Goal: Task Accomplishment & Management: Manage account settings

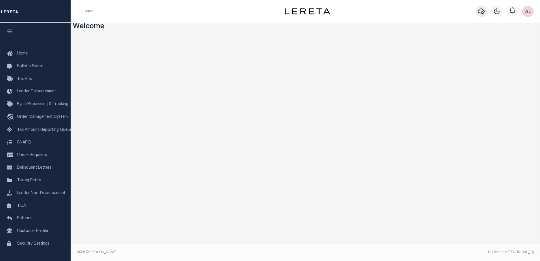
click at [480, 12] on icon "button" at bounding box center [481, 11] width 7 height 7
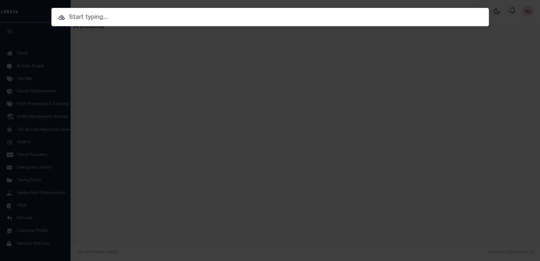
paste input "10010622"
type input "10010622"
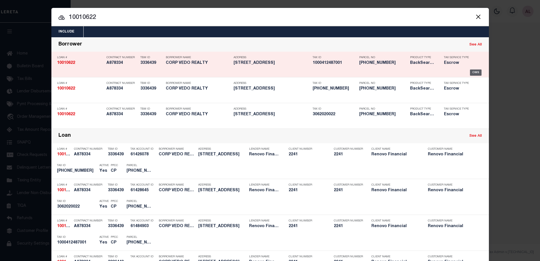
click at [474, 73] on div "OMS" at bounding box center [476, 72] width 12 height 6
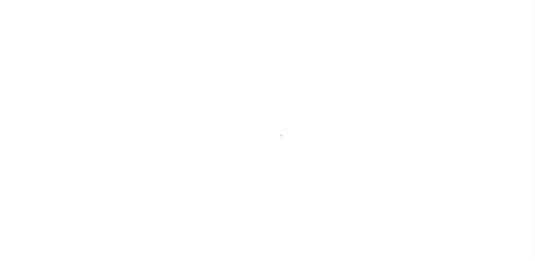
select select "10"
select select "Escrow"
type input "[STREET_ADDRESS]"
type input "06202 0022"
type input "BROOKLYN NY 112282143"
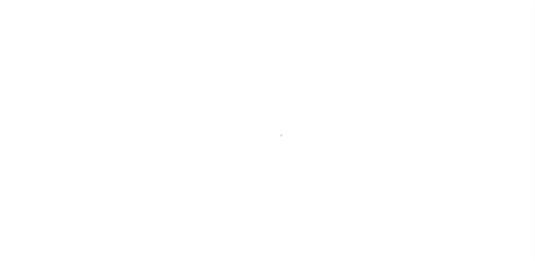
type input "a0kUS0000018FKf"
type input "NY"
select select
select select "25067"
select select
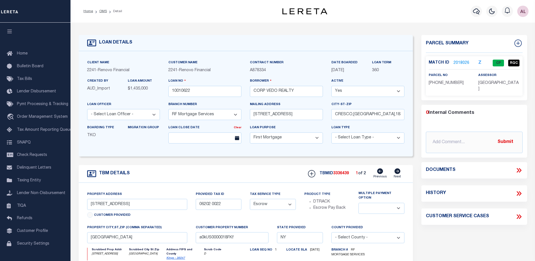
click at [461, 61] on link "2018026" at bounding box center [462, 63] width 16 height 6
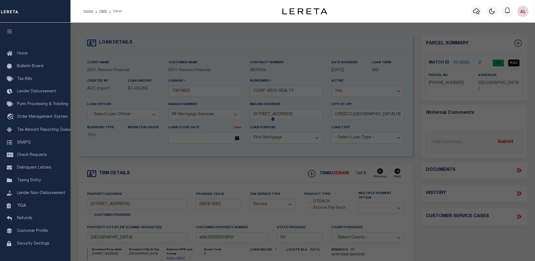
checkbox input "false"
select select "CP"
select select "ACT"
type input "VEDO REALTY CORP."
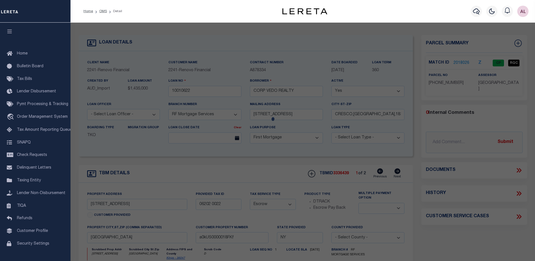
select select "AGF"
select select "ADD"
type input "1538 73 STREET"
type input "BROOKLYN NY 11228"
type textarea "Borough: BROOKLYN Block: 6202 Lot: 22"
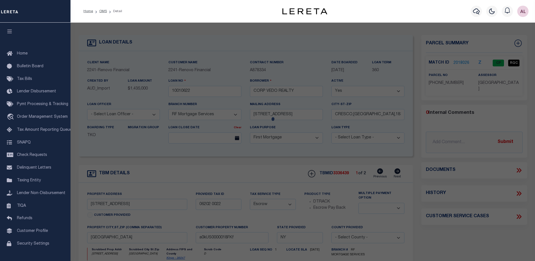
type textarea "10/31/24 Request: This was a service transfer loan and the borrower advised tha…"
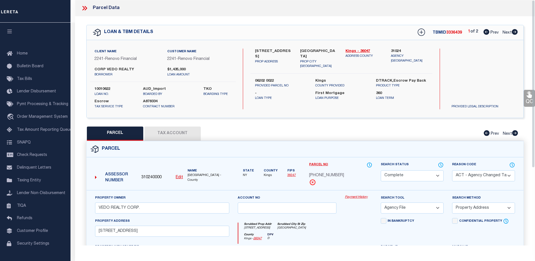
click at [360, 196] on link "Payment History" at bounding box center [358, 197] width 27 height 5
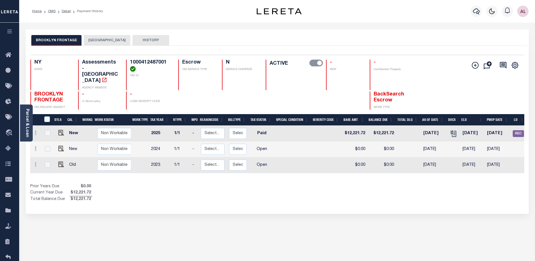
click at [102, 41] on button "BROOKLYN CITY" at bounding box center [107, 40] width 47 height 11
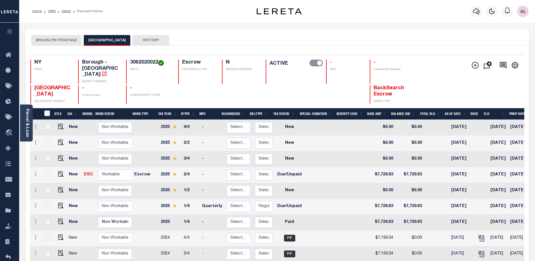
click at [57, 39] on button "BROOKLYN FRONTAGE" at bounding box center [56, 40] width 50 height 11
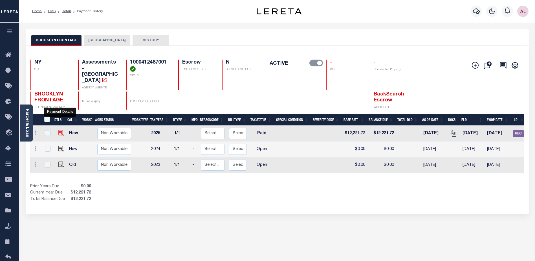
click at [58, 130] on img "" at bounding box center [61, 133] width 6 height 6
checkbox input "true"
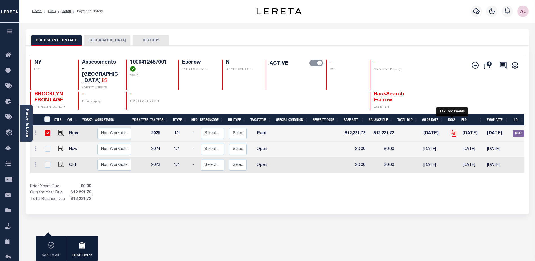
click at [454, 130] on icon "" at bounding box center [453, 133] width 7 height 7
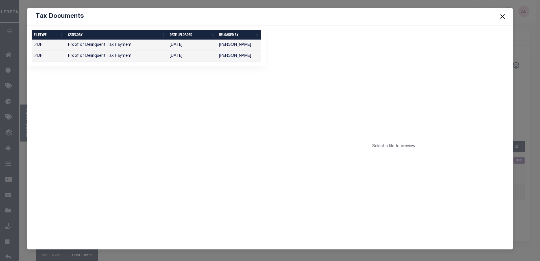
click at [91, 55] on td "Proof of Delinquent Tax Payment" at bounding box center [117, 56] width 102 height 11
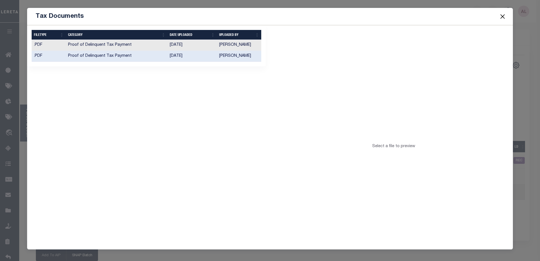
click at [47, 56] on td ".PDF" at bounding box center [49, 56] width 34 height 11
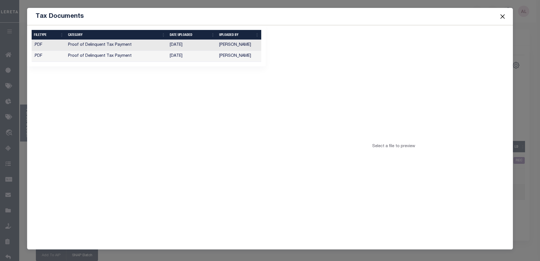
click at [39, 57] on td ".PDF" at bounding box center [49, 56] width 34 height 11
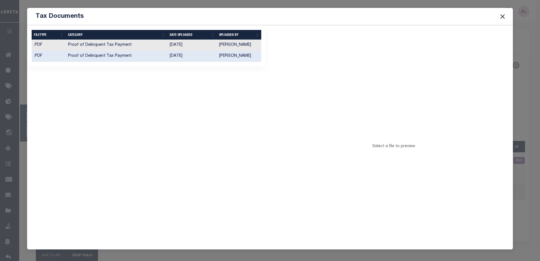
click at [39, 43] on td ".PDF" at bounding box center [49, 45] width 34 height 11
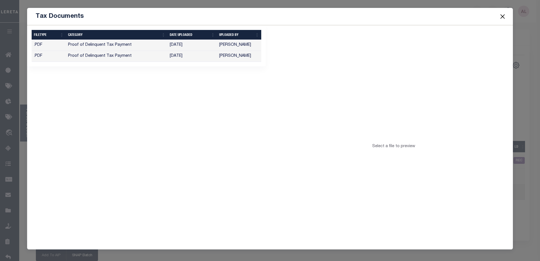
click at [409, 175] on div "Loading... Select a file to preview" at bounding box center [393, 148] width 239 height 247
click at [38, 56] on td ".PDF" at bounding box center [49, 56] width 34 height 11
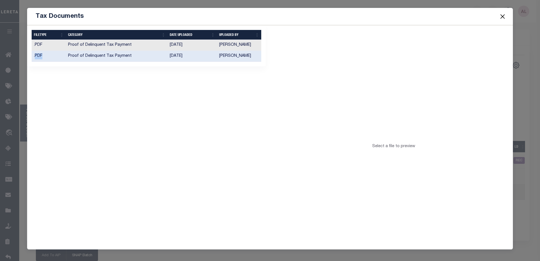
click at [38, 56] on td ".PDF" at bounding box center [49, 56] width 34 height 11
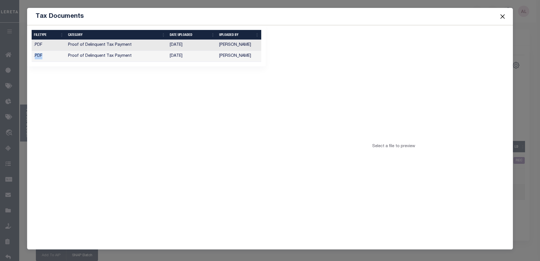
drag, startPoint x: 38, startPoint y: 56, endPoint x: 53, endPoint y: 55, distance: 15.0
click at [53, 55] on td ".PDF" at bounding box center [49, 56] width 34 height 11
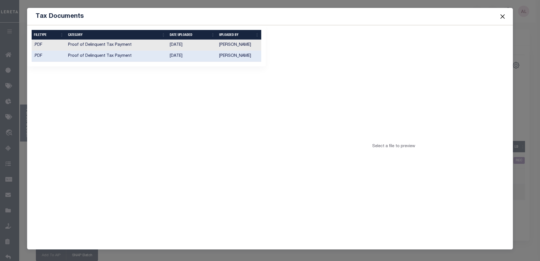
drag, startPoint x: 43, startPoint y: 56, endPoint x: 205, endPoint y: 139, distance: 182.4
click at [205, 139] on div "1 Selected 2 Results Items per page" at bounding box center [146, 148] width 247 height 247
click at [228, 56] on td "Martin, April" at bounding box center [239, 56] width 44 height 11
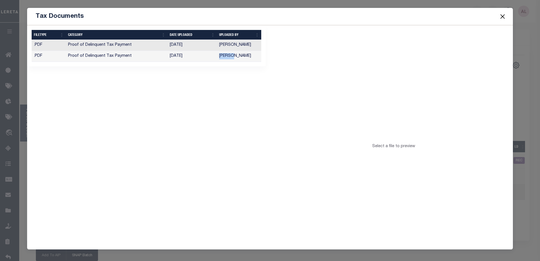
click at [228, 56] on td "[PERSON_NAME]" at bounding box center [239, 56] width 44 height 11
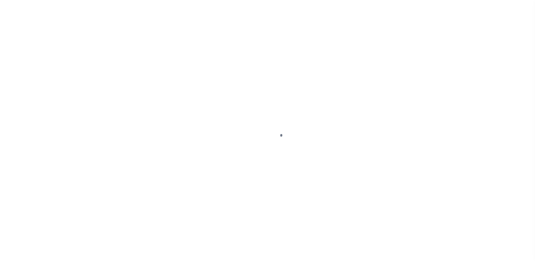
select select "PYD"
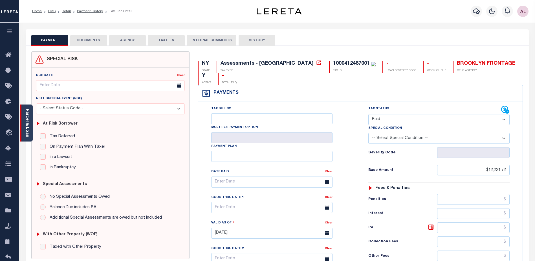
click at [25, 125] on link "Parcel & Loan" at bounding box center [27, 123] width 4 height 29
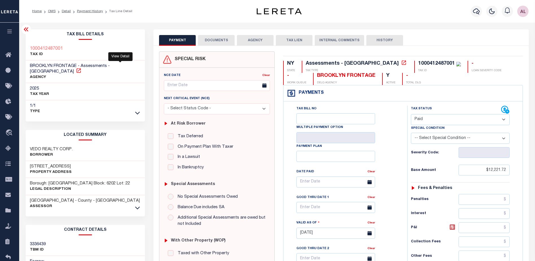
click at [81, 68] on icon at bounding box center [78, 70] width 4 height 4
drag, startPoint x: 64, startPoint y: 48, endPoint x: 30, endPoint y: 49, distance: 33.9
click at [30, 49] on div "1000412487001 TAX ID" at bounding box center [86, 51] width 120 height 17
drag, startPoint x: 30, startPoint y: 49, endPoint x: 40, endPoint y: 49, distance: 9.6
copy h3 "1000412487001"
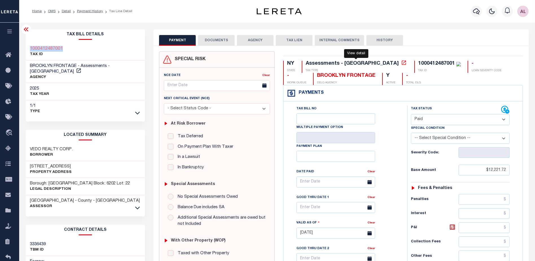
click at [401, 63] on icon at bounding box center [404, 63] width 6 height 6
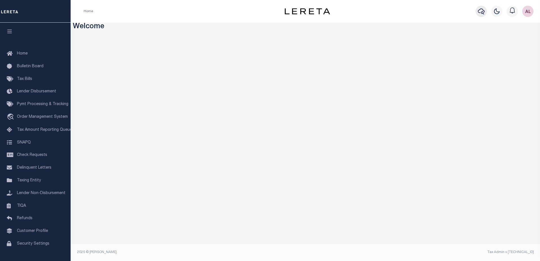
click at [481, 10] on icon "button" at bounding box center [481, 11] width 7 height 7
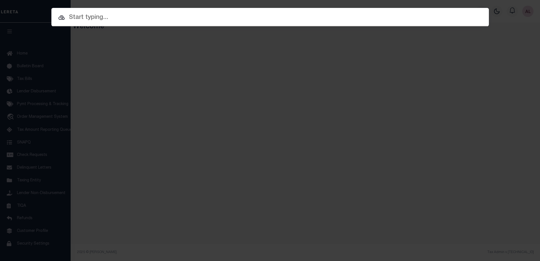
click at [95, 16] on input "text" at bounding box center [269, 18] width 437 height 10
click at [130, 15] on input "text" at bounding box center [269, 18] width 437 height 10
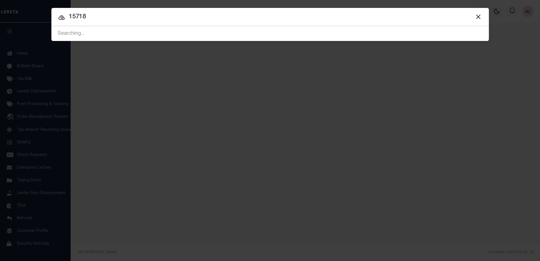
type input "15718"
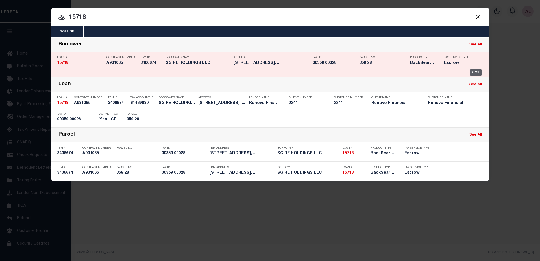
click at [472, 72] on div "OMS" at bounding box center [476, 72] width 12 height 6
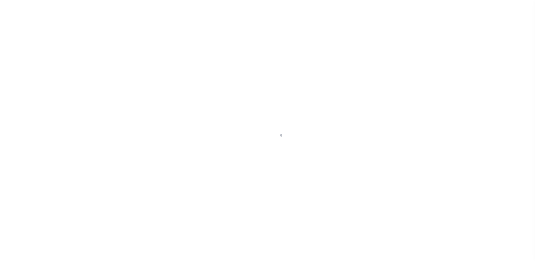
select select "10"
select select "Escrow"
type input "[STREET_ADDRESS]"
select select
type input "[GEOGRAPHIC_DATA]"
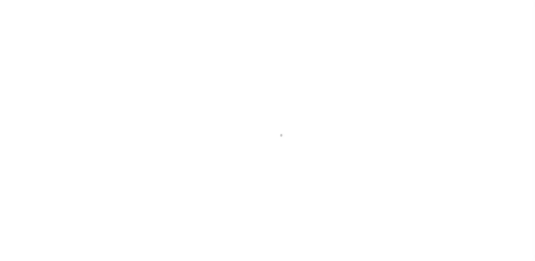
type input "a0kUS0000073DxZ"
type input "NJ"
select select
type textarea "LEGAL REQUIRED"
type textarea "Liability Limited to Customer Provided Parcel"
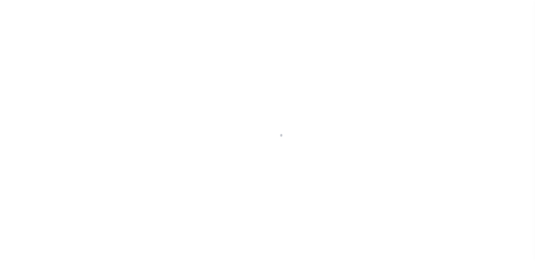
select select "25066"
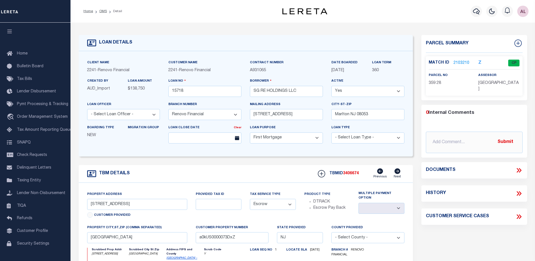
click at [458, 62] on link "2103210" at bounding box center [462, 63] width 16 height 6
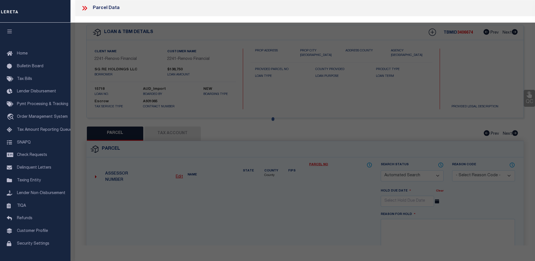
checkbox input "false"
select select "CP"
type input "SG RE HOLDINGS LLC"
select select "AGW"
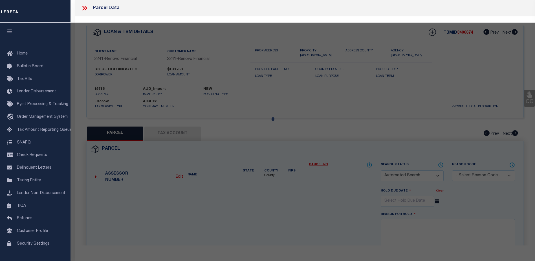
select select
type input "[STREET_ADDRESS]"
checkbox input "false"
type input "Millville, NJ 08332"
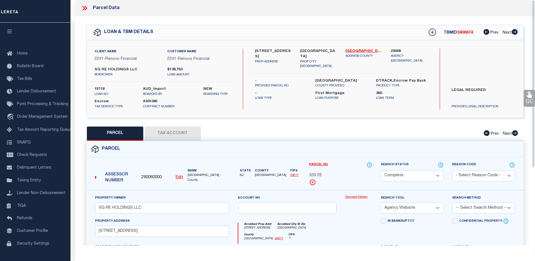
click at [355, 196] on link "Payment History" at bounding box center [358, 197] width 27 height 5
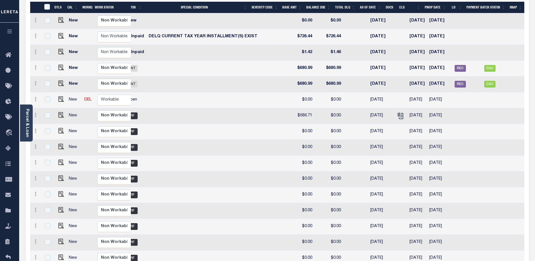
scroll to position [96, 0]
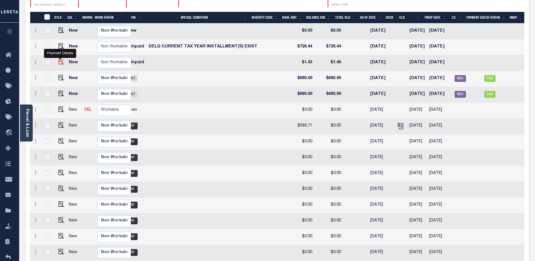
click at [59, 59] on img "" at bounding box center [61, 62] width 6 height 6
checkbox input "true"
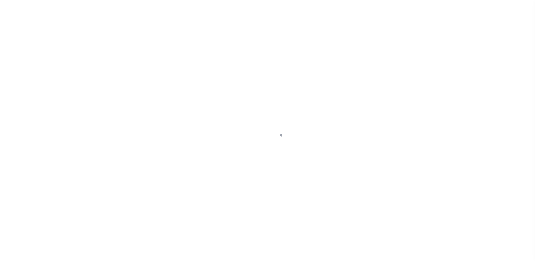
select select "DUE"
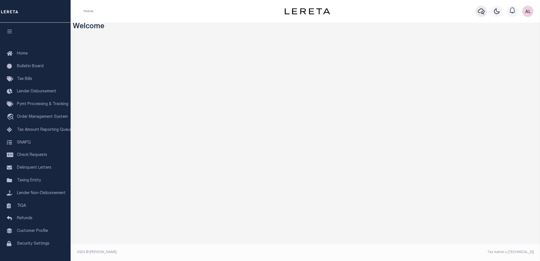
click at [479, 11] on icon "button" at bounding box center [481, 11] width 7 height 7
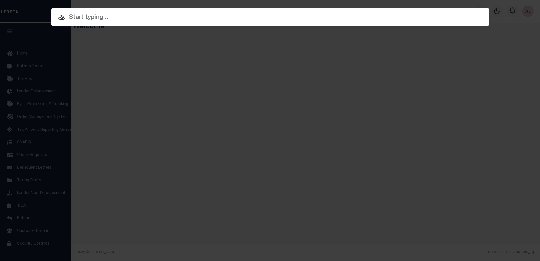
click at [83, 17] on input "text" at bounding box center [269, 18] width 437 height 10
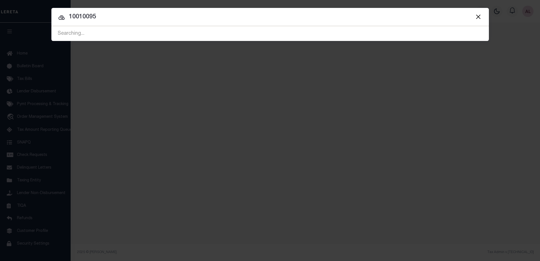
type input "10010095"
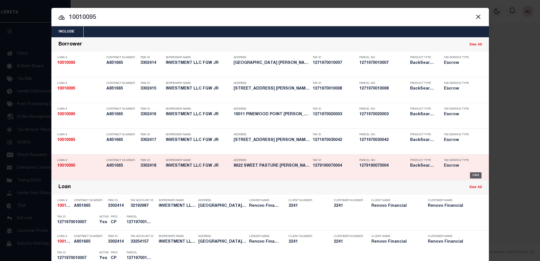
click at [475, 174] on div "OMS" at bounding box center [476, 175] width 12 height 6
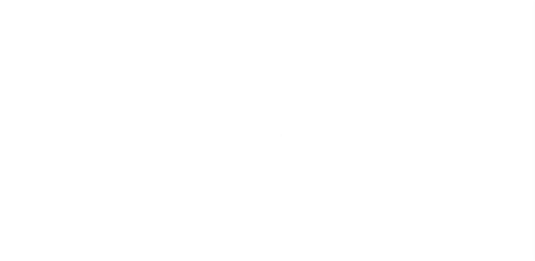
select select "Escrow"
type input "8622 SWEET PASTURE"
type input "1279190070004"
select select
type input "[PERSON_NAME] TX 77377"
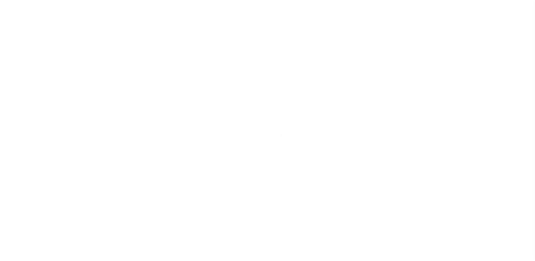
type input "a0k8Y00000dE031"
type input "[GEOGRAPHIC_DATA]"
select select
select select "25067"
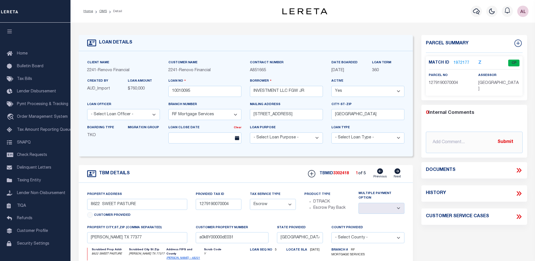
click at [465, 62] on link "1972177" at bounding box center [462, 63] width 16 height 6
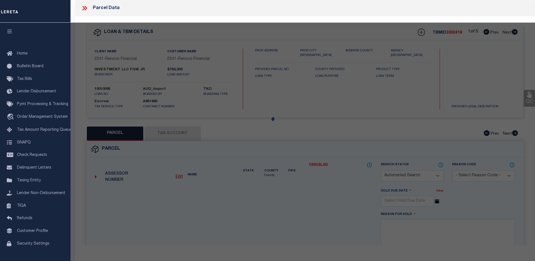
checkbox input "false"
select select "CP"
type input "FGW JR INVESTMENT LLC"
select select
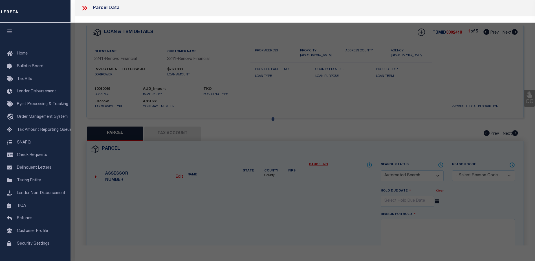
type input "8622 SWEET PASTURE DR"
checkbox input "false"
type input "TOMBALL TX 77375"
type textarea "LT 4 BLK 7 SADDLEBROOK RANCH SEC 1"
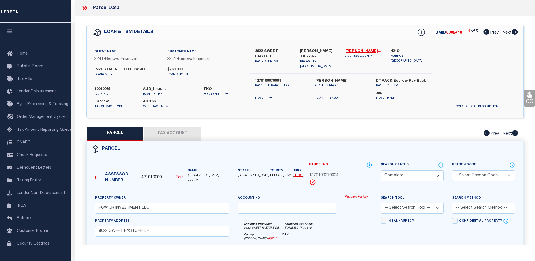
click at [353, 197] on link "Payment History" at bounding box center [358, 197] width 27 height 5
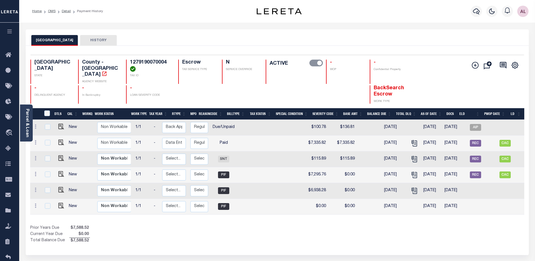
scroll to position [0, 42]
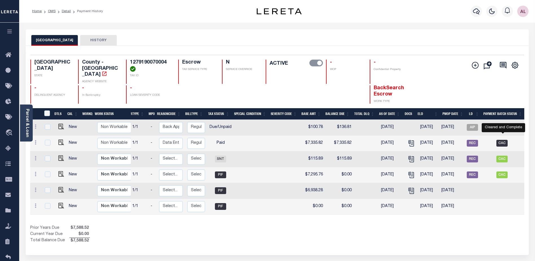
click at [505, 140] on span "CAC" at bounding box center [502, 143] width 11 height 7
checkbox input "true"
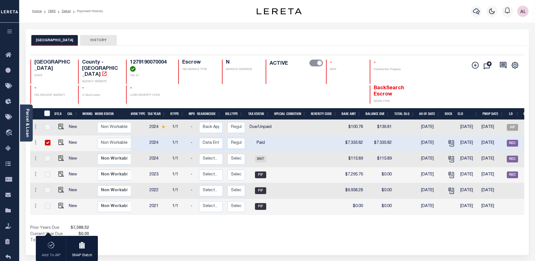
scroll to position [0, 2]
drag, startPoint x: 296, startPoint y: 213, endPoint x: 367, endPoint y: 210, distance: 70.9
click at [391, 214] on div "DTLS CAL WorkQ Work Status Work Type Tax Year RType MPO ReasonCode BillType Tax…" at bounding box center [277, 176] width 495 height 136
click at [58, 155] on img "" at bounding box center [61, 158] width 6 height 6
checkbox input "true"
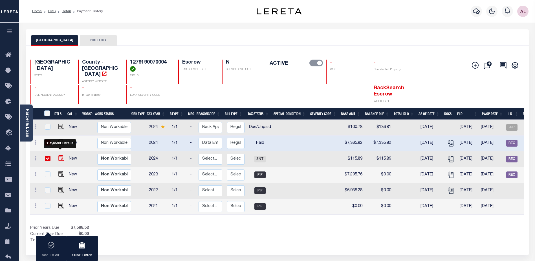
checkbox input "true"
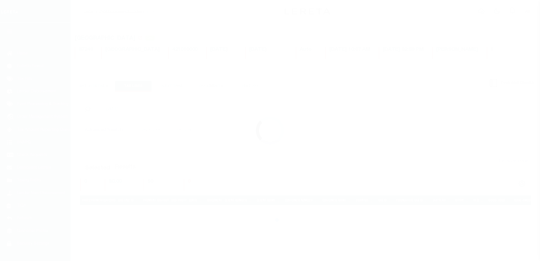
select select "CAC"
select select "CHK"
select select "Little, Audria"
select select "FDX"
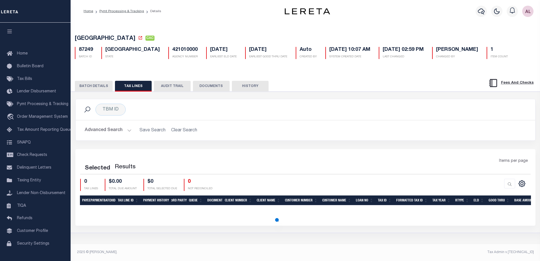
click at [97, 89] on button "BATCH DETAILS" at bounding box center [94, 86] width 38 height 11
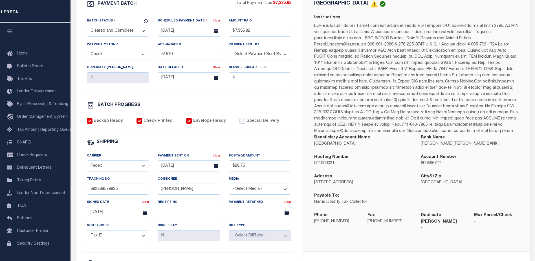
scroll to position [113, 0]
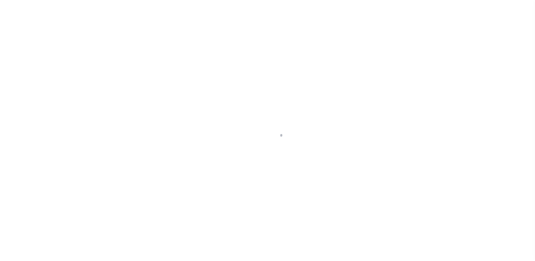
select select "SNT"
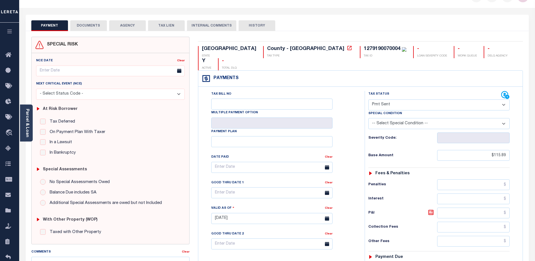
scroll to position [14, 0]
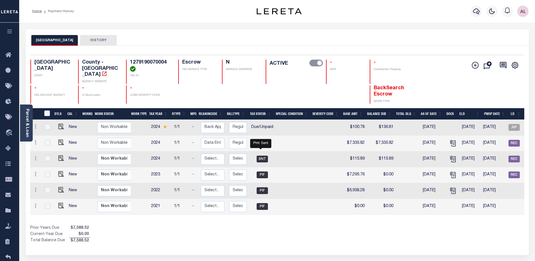
click at [260, 156] on span "SNT" at bounding box center [262, 159] width 11 height 7
checkbox input "true"
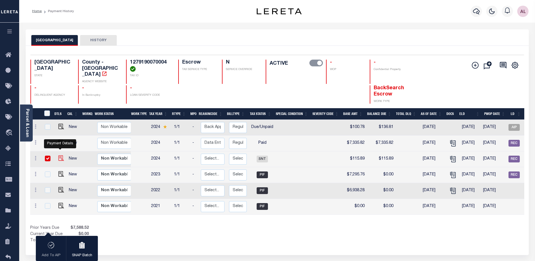
click at [60, 155] on img "" at bounding box center [61, 158] width 6 height 6
checkbox input "false"
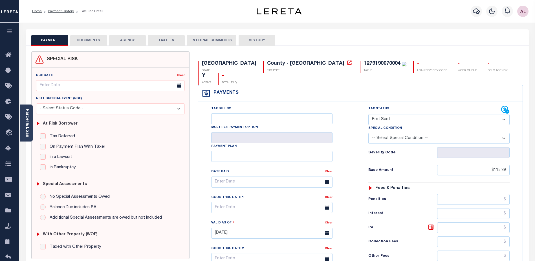
click at [379, 114] on select "- Select Status Code - Open Due/Unpaid Paid Incomplete No Tax Due Internal Refu…" at bounding box center [439, 119] width 141 height 11
select select "PYD"
click at [369, 114] on select "- Select Status Code - Open Due/Unpaid Paid Incomplete No Tax Due Internal Refu…" at bounding box center [439, 119] width 141 height 11
type input "[DATE]"
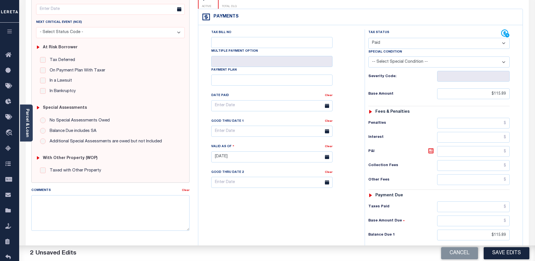
scroll to position [113, 0]
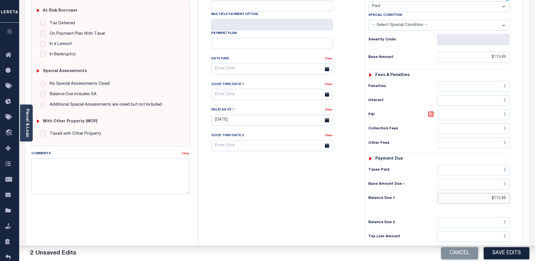
drag, startPoint x: 486, startPoint y: 187, endPoint x: 517, endPoint y: 186, distance: 30.5
click at [517, 186] on div "Tax Status Status - Select Status Code -" at bounding box center [441, 117] width 152 height 249
click at [493, 165] on input "text" at bounding box center [474, 170] width 73 height 11
paste input "$115.89"
type input "$115.89"
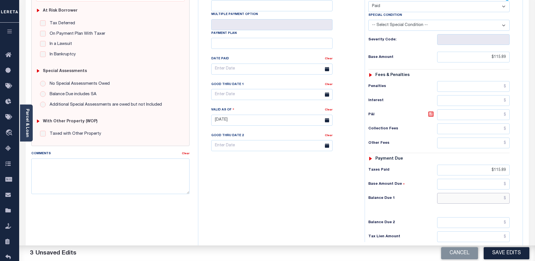
drag, startPoint x: 485, startPoint y: 190, endPoint x: 486, endPoint y: 187, distance: 3.7
click at [485, 193] on input "text" at bounding box center [474, 198] width 73 height 11
type input "$0.00"
drag, startPoint x: 508, startPoint y: 252, endPoint x: 506, endPoint y: 248, distance: 4.6
click at [508, 251] on button "Save Edits" at bounding box center [507, 253] width 46 height 12
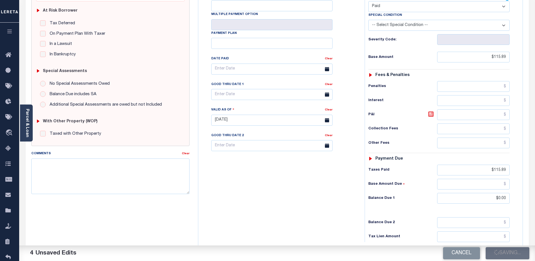
checkbox input "false"
type input "$115.89"
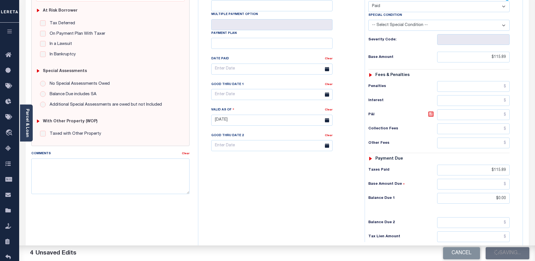
type input "$115.89"
type input "$0"
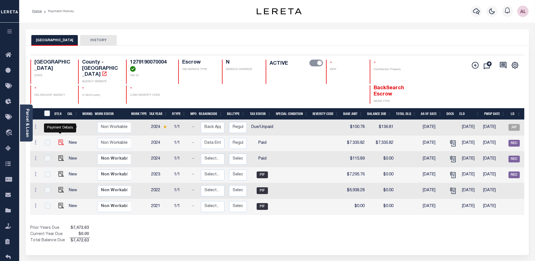
click at [60, 139] on img "" at bounding box center [61, 142] width 6 height 6
checkbox input "true"
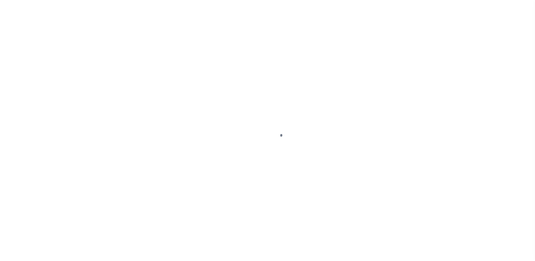
select select "PYD"
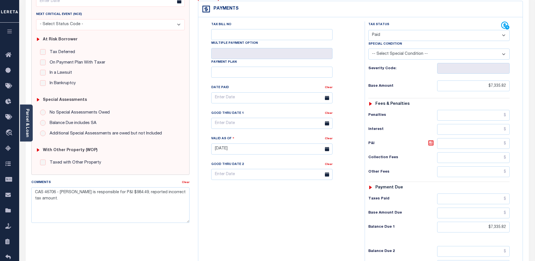
scroll to position [141, 0]
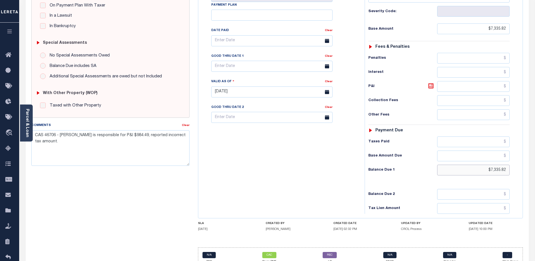
drag, startPoint x: 487, startPoint y: 158, endPoint x: 522, endPoint y: 158, distance: 35.3
click at [522, 158] on div "Tax Bill No Multiple Payment Option Payment Plan" at bounding box center [360, 89] width 325 height 258
type input "[DATE]"
click at [476, 136] on input "text" at bounding box center [474, 141] width 73 height 11
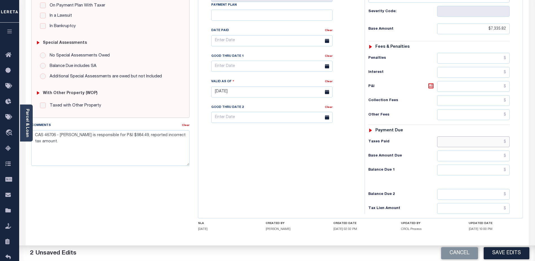
paste input "$7,335.82"
type input "$7,335.82"
click at [488, 165] on input "text" at bounding box center [474, 170] width 73 height 11
type input "$0.00"
click at [509, 251] on button "Save Edits" at bounding box center [507, 253] width 46 height 12
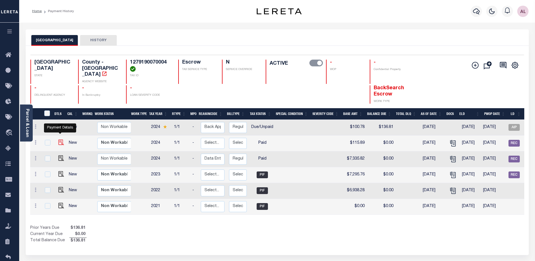
click at [60, 139] on img "" at bounding box center [61, 142] width 6 height 6
checkbox input "true"
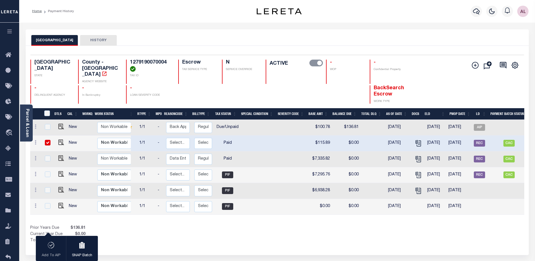
scroll to position [0, 45]
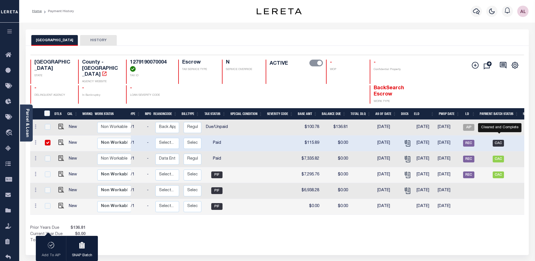
click at [501, 140] on span "CAC" at bounding box center [498, 143] width 11 height 7
checkbox input "false"
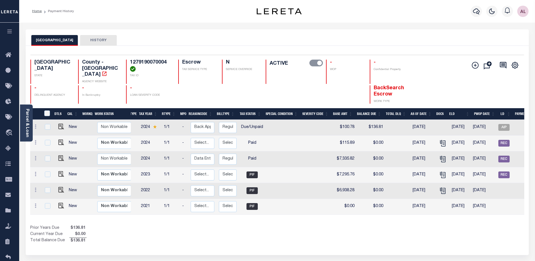
scroll to position [0, 0]
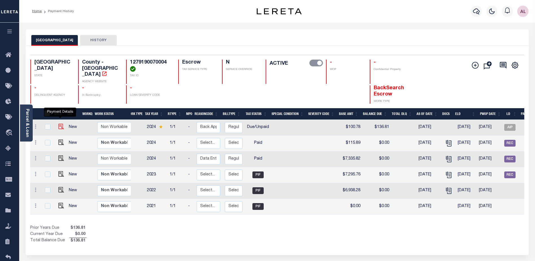
click at [60, 124] on img "" at bounding box center [61, 127] width 6 height 6
checkbox input "true"
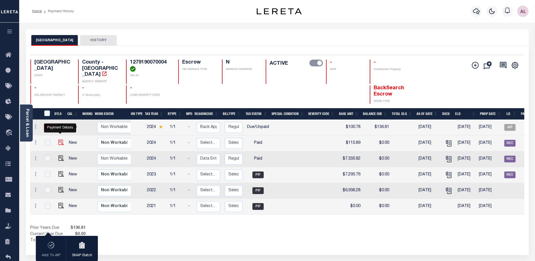
click at [58, 139] on img "" at bounding box center [61, 142] width 6 height 6
checkbox input "true"
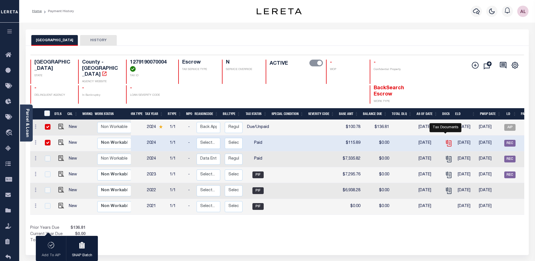
click at [447, 139] on icon "" at bounding box center [448, 142] width 7 height 7
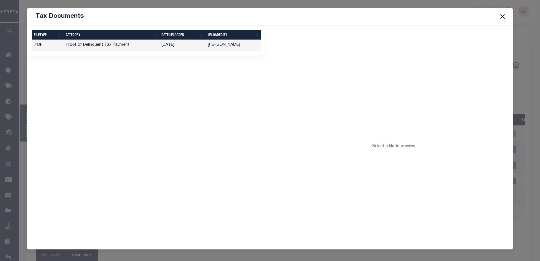
click at [502, 17] on button "Close" at bounding box center [501, 16] width 7 height 7
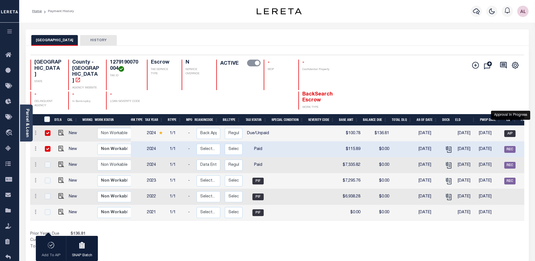
click at [511, 130] on span "AIP" at bounding box center [510, 133] width 11 height 7
checkbox input "false"
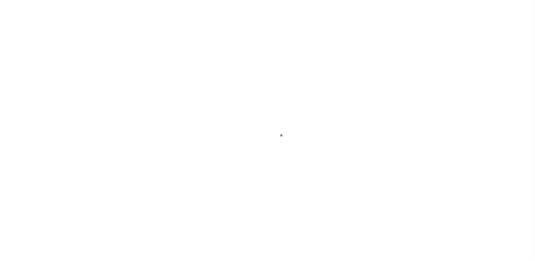
select select "PYD"
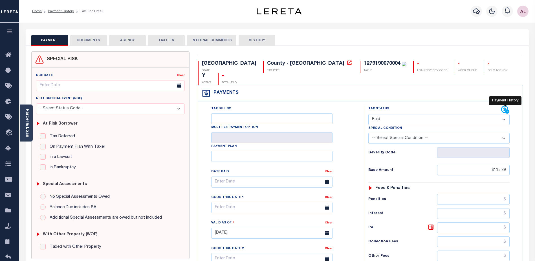
click at [504, 106] on icon at bounding box center [506, 110] width 8 height 8
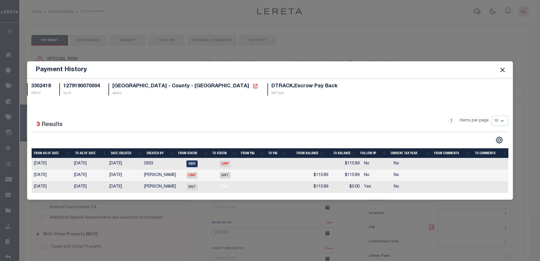
click at [502, 69] on button "Close" at bounding box center [501, 69] width 7 height 7
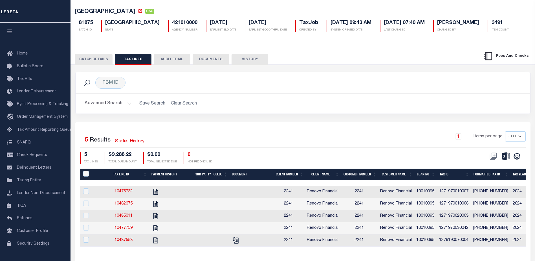
scroll to position [28, 0]
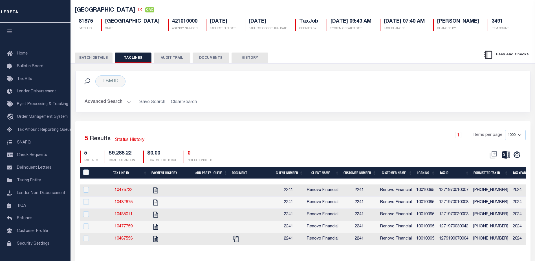
click at [97, 57] on button "BATCH DETAILS" at bounding box center [94, 58] width 38 height 11
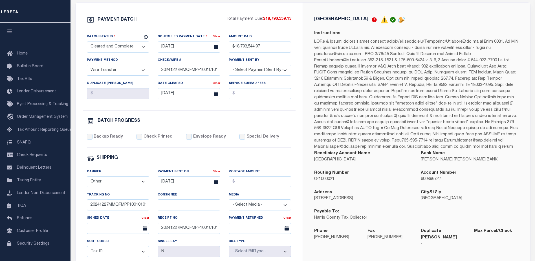
scroll to position [113, 0]
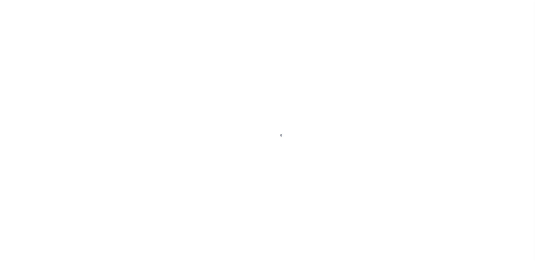
select select "DUE"
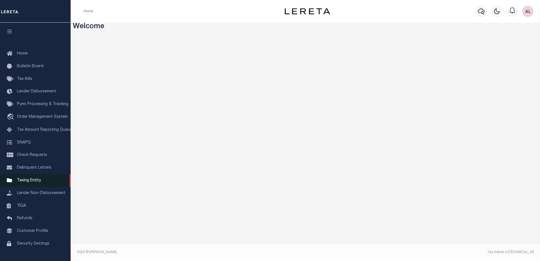
click at [28, 181] on span "Taxing Entity" at bounding box center [29, 180] width 24 height 4
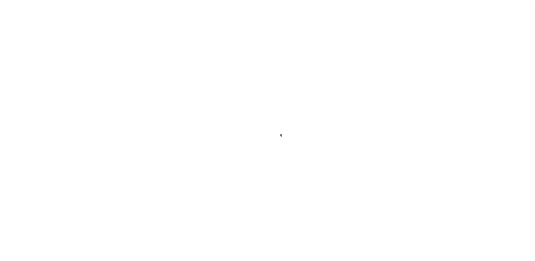
select select "PYD"
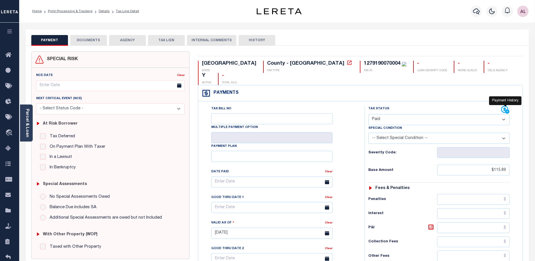
click at [505, 106] on icon at bounding box center [505, 109] width 7 height 7
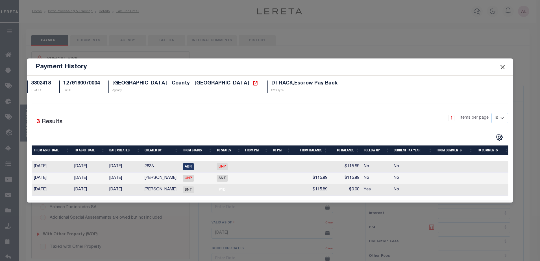
click at [501, 64] on button "Close" at bounding box center [501, 66] width 7 height 7
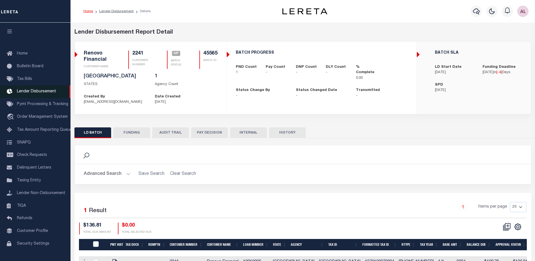
click at [32, 91] on span "Lender Disbursement" at bounding box center [36, 91] width 39 height 4
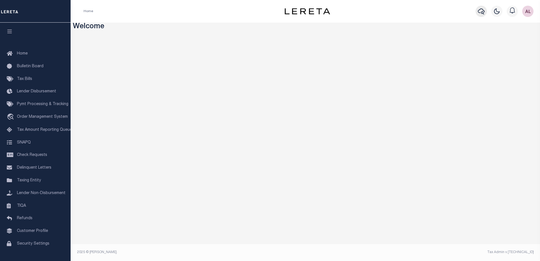
click at [482, 10] on icon "button" at bounding box center [481, 11] width 7 height 7
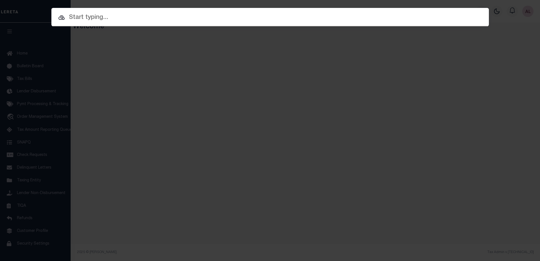
click at [79, 18] on input "text" at bounding box center [269, 18] width 437 height 10
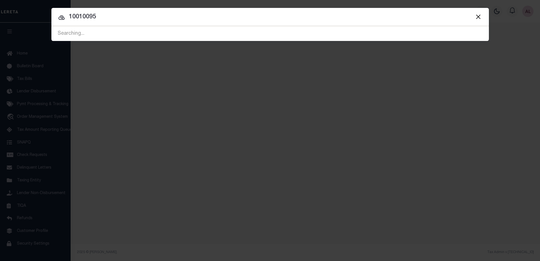
type input "10010095"
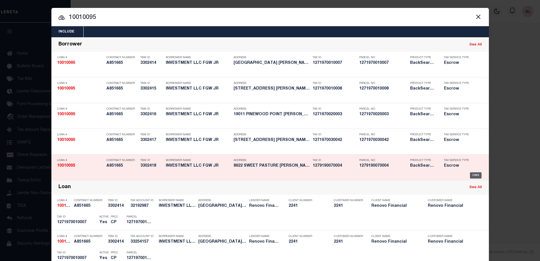
click at [472, 175] on div "OMS" at bounding box center [476, 175] width 12 height 6
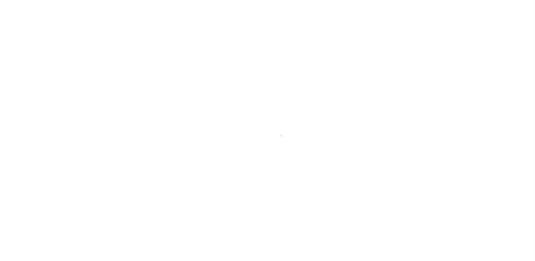
select select "Escrow"
type input "8622 SWEET PASTURE"
type input "1279190070004"
select select
type input "[PERSON_NAME] TX 77377"
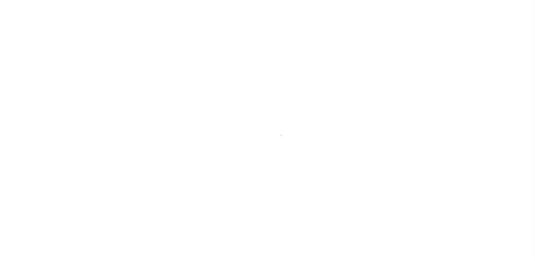
type input "a0k8Y00000dE031"
type input "[GEOGRAPHIC_DATA]"
select select
select select "25067"
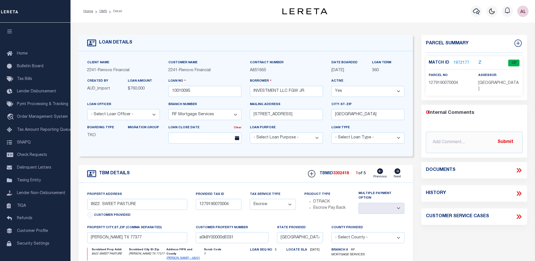
click at [459, 63] on link "1972177" at bounding box center [462, 63] width 16 height 6
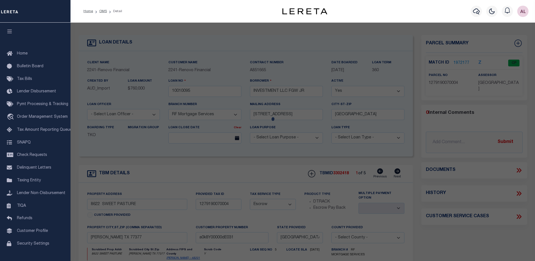
checkbox input "false"
select select "CP"
type input "FGW JR INVESTMENT LLC"
select select
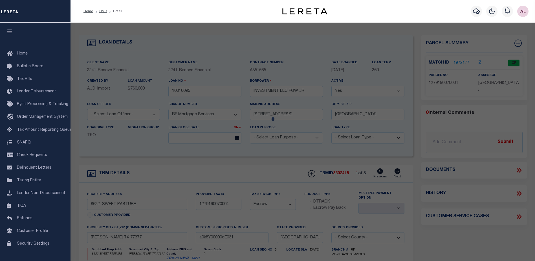
type input "8622 SWEET PASTURE DR"
checkbox input "false"
type input "TOMBALL TX 77375"
type textarea "LT 4 BLK 7 [GEOGRAPHIC_DATA] SEC 1"
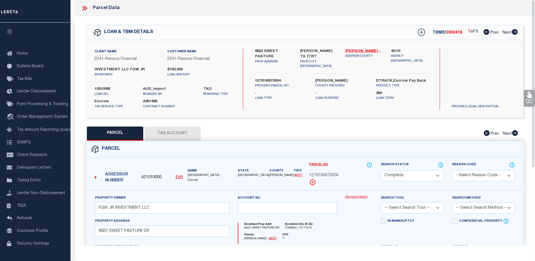
click at [359, 196] on link "Payment History" at bounding box center [358, 197] width 27 height 5
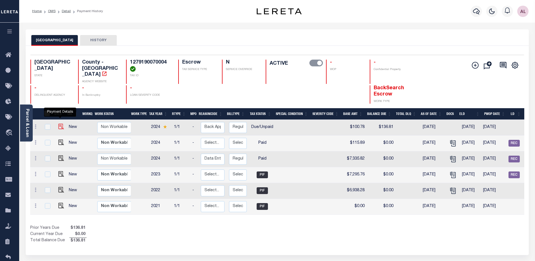
click at [60, 124] on img "" at bounding box center [61, 127] width 6 height 6
checkbox input "true"
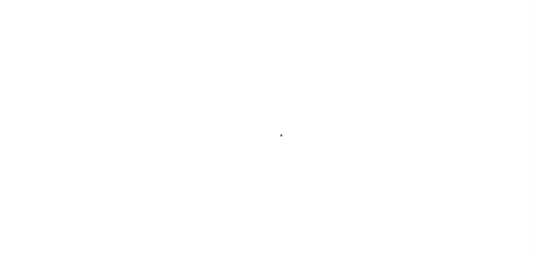
select select "DUE"
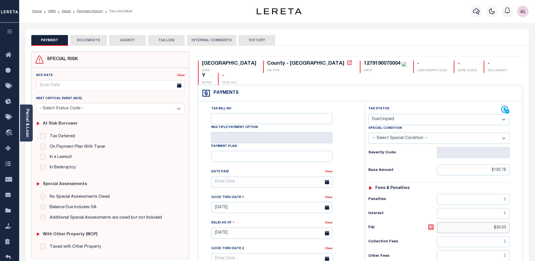
click at [492, 222] on input "$36.03" at bounding box center [474, 227] width 73 height 11
drag, startPoint x: 492, startPoint y: 215, endPoint x: 516, endPoint y: 212, distance: 24.5
click at [516, 212] on div "Tax Status Status - Select Status Code -" at bounding box center [441, 230] width 152 height 249
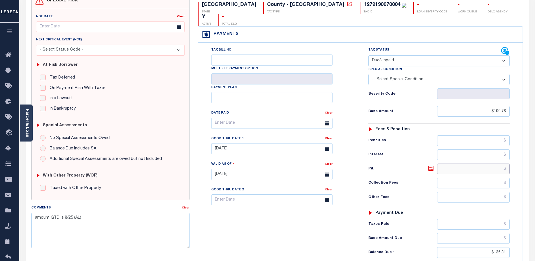
scroll to position [113, 0]
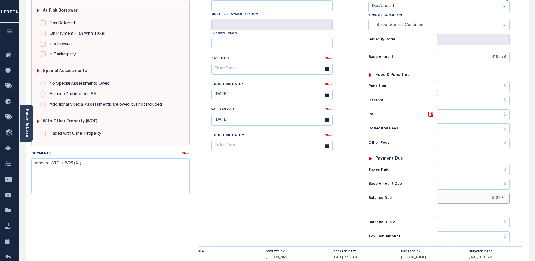
type input "[DATE]"
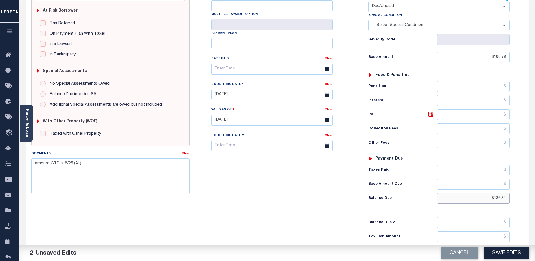
drag, startPoint x: 479, startPoint y: 188, endPoint x: 515, endPoint y: 185, distance: 35.4
click at [515, 185] on div "Tax Status Status - Select Status Code -" at bounding box center [441, 117] width 152 height 249
type input "$100.78"
click at [505, 252] on button "Save Edits" at bounding box center [507, 253] width 46 height 12
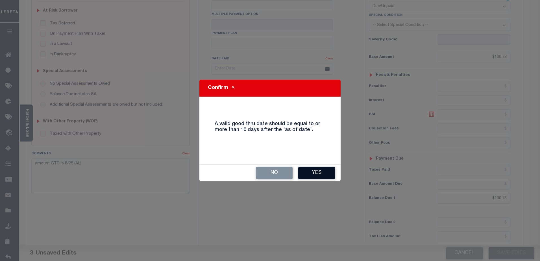
click at [307, 173] on button "Yes" at bounding box center [316, 173] width 37 height 12
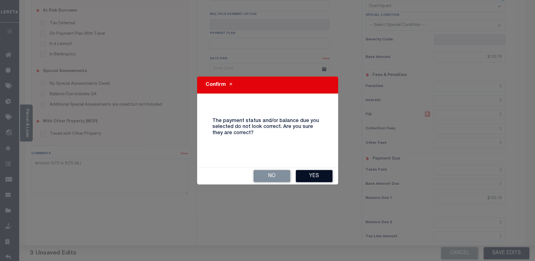
click at [316, 176] on button "Yes" at bounding box center [314, 176] width 37 height 12
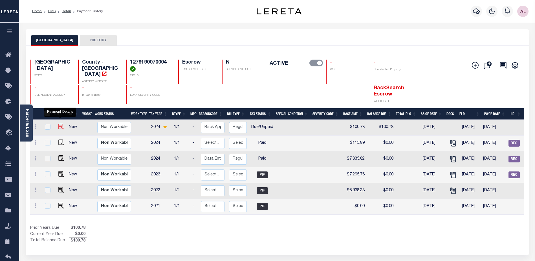
click at [58, 124] on img "" at bounding box center [61, 127] width 6 height 6
checkbox input "true"
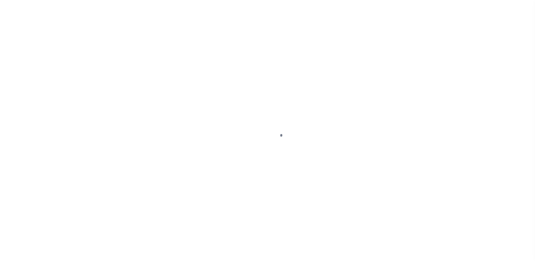
select select "DUE"
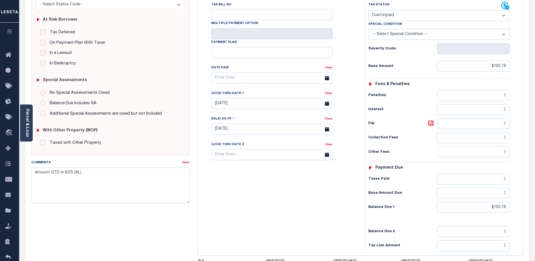
scroll to position [113, 0]
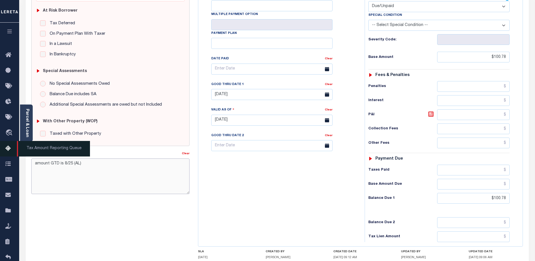
drag, startPoint x: 86, startPoint y: 163, endPoint x: 8, endPoint y: 154, distance: 78.5
click at [10, 155] on div "Home OMS Detail Payment History Tax Line Detail Profile" at bounding box center [267, 100] width 535 height 427
click at [85, 165] on textarea "Lereta responsible for P&I 36.03" at bounding box center [110, 176] width 158 height 36
click at [84, 164] on textarea "Lereta responsible for P&I 36.03" at bounding box center [110, 176] width 158 height 36
click at [103, 166] on textarea "Lereta responsible for P&I $36.03" at bounding box center [110, 176] width 158 height 36
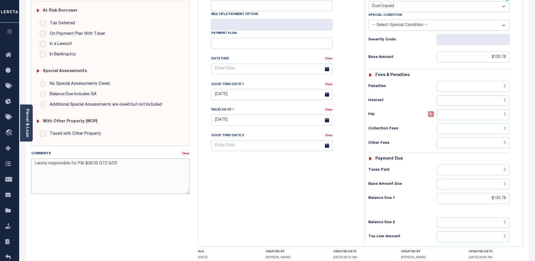
type textarea "Lereta responsible for P&I $36.03 GTD 8/25"
click at [460, 217] on input "text" at bounding box center [474, 222] width 73 height 11
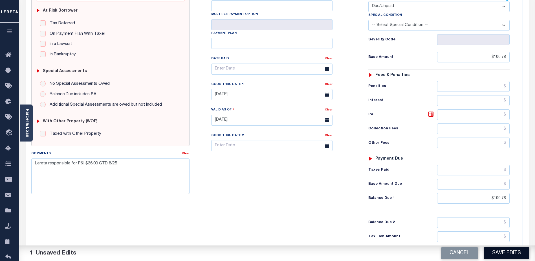
click at [495, 254] on button "Save Edits" at bounding box center [507, 253] width 46 height 12
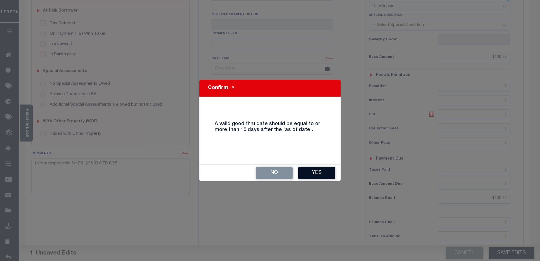
click at [313, 174] on button "Yes" at bounding box center [316, 173] width 37 height 12
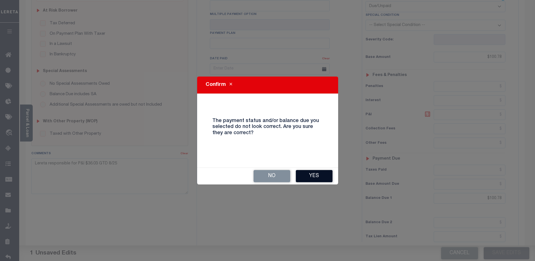
click at [323, 178] on button "Yes" at bounding box center [314, 176] width 37 height 12
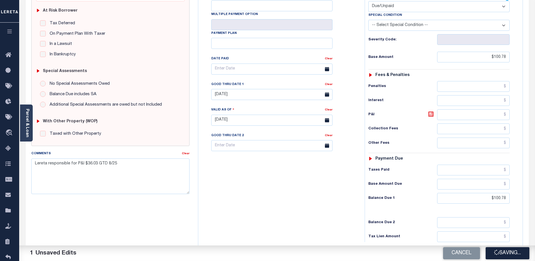
checkbox input "false"
type input "$100.78"
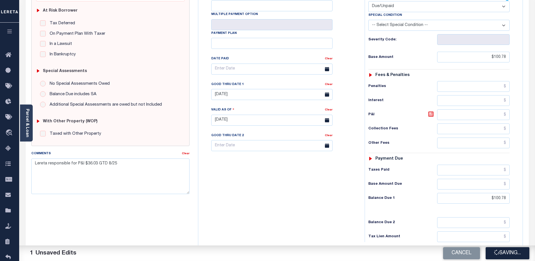
type input "$100.78"
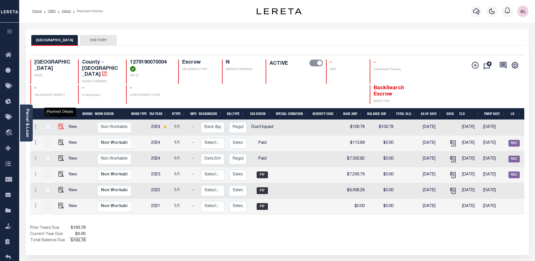
click at [60, 124] on img "" at bounding box center [61, 127] width 6 height 6
checkbox input "true"
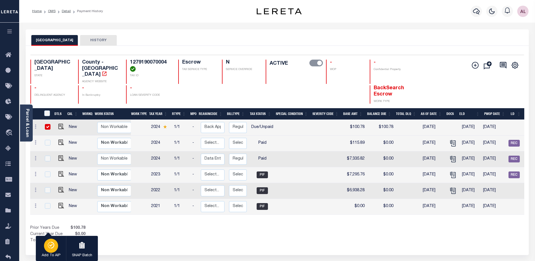
click at [52, 246] on icon "button" at bounding box center [51, 245] width 8 height 7
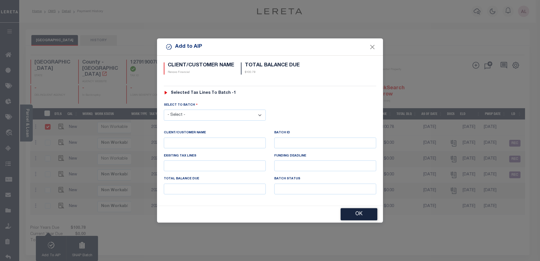
click at [177, 114] on select "- Select - 42380 42965 43235 43299 43683 44436 44450 44938 45028 45180 45253 45…" at bounding box center [215, 115] width 102 height 11
select select "45565"
click at [164, 110] on select "- Select - 42380 42965 43235 43299 43683 44436 44450 44938 45028 45180 45253 45…" at bounding box center [215, 115] width 102 height 11
click at [353, 214] on button "OK" at bounding box center [358, 214] width 37 height 12
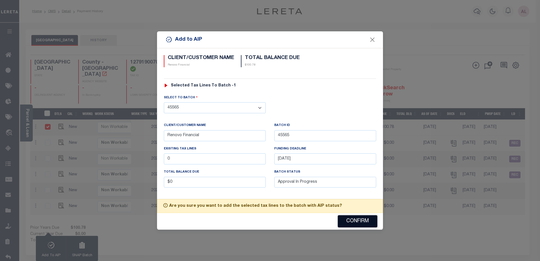
click at [359, 225] on button "Confirm" at bounding box center [358, 221] width 40 height 12
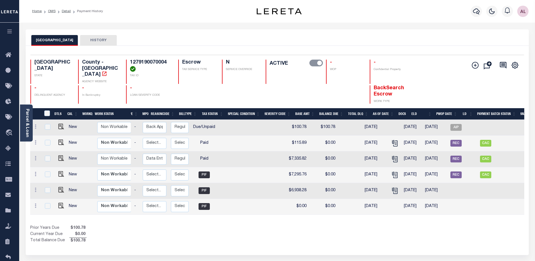
scroll to position [0, 59]
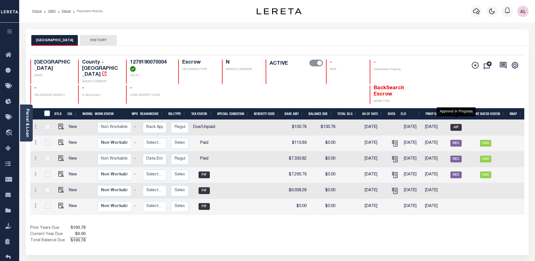
click at [456, 124] on span "AIP" at bounding box center [456, 127] width 11 height 7
checkbox input "true"
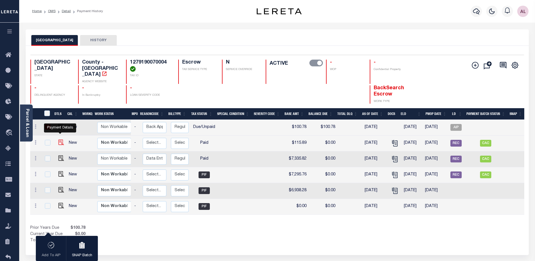
click at [61, 139] on img at bounding box center [61, 142] width 6 height 6
checkbox input "true"
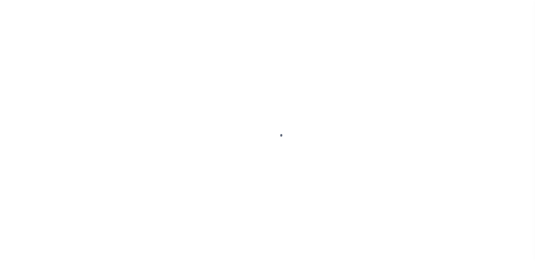
select select "DUE"
select select "PYD"
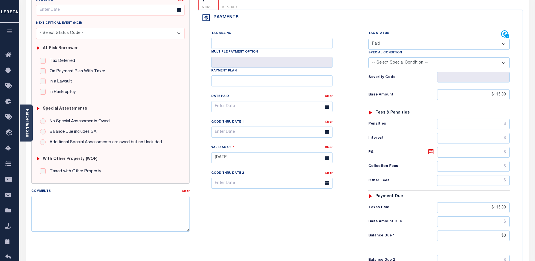
scroll to position [85, 0]
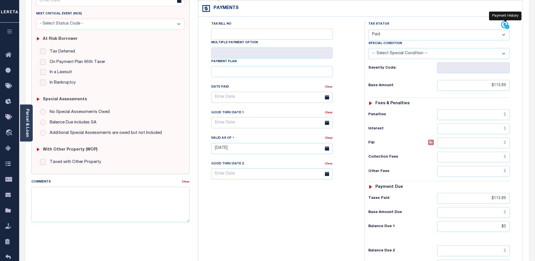
click at [504, 21] on icon at bounding box center [506, 25] width 8 height 8
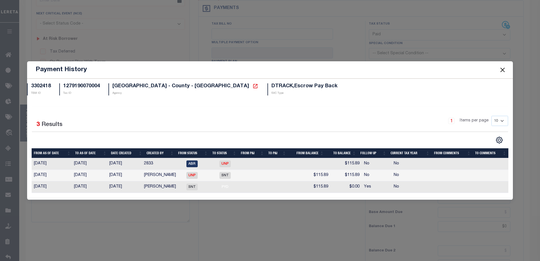
click at [502, 69] on button "Close" at bounding box center [501, 69] width 7 height 7
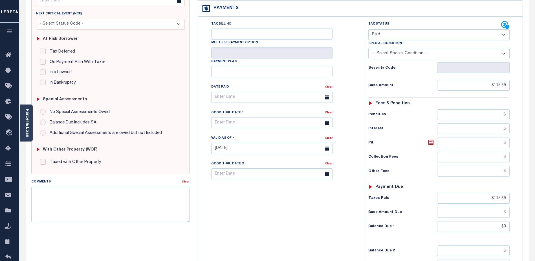
click at [505, 11] on body "Home Lender Disbursement Reports Summary Details Tax Line Detail Profile" at bounding box center [267, 128] width 535 height 427
click at [504, 21] on icon at bounding box center [505, 24] width 7 height 7
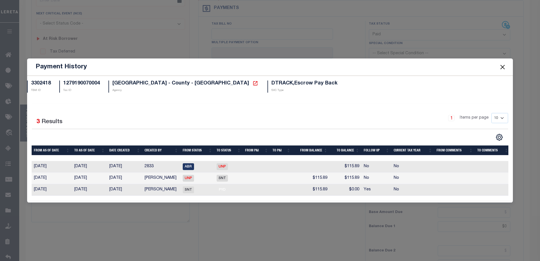
click at [503, 64] on button "Close" at bounding box center [501, 66] width 7 height 7
